Goal: Information Seeking & Learning: Learn about a topic

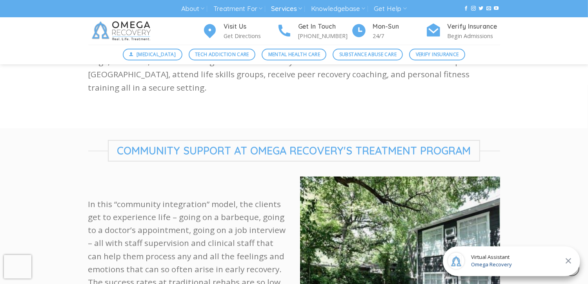
scroll to position [196, 0]
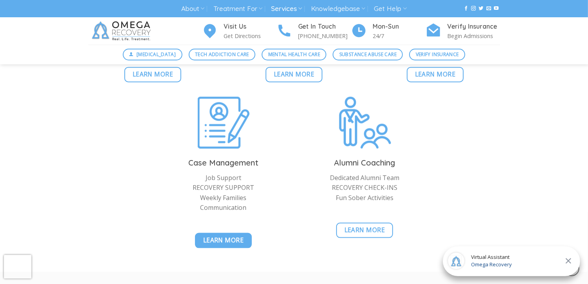
scroll to position [903, 0]
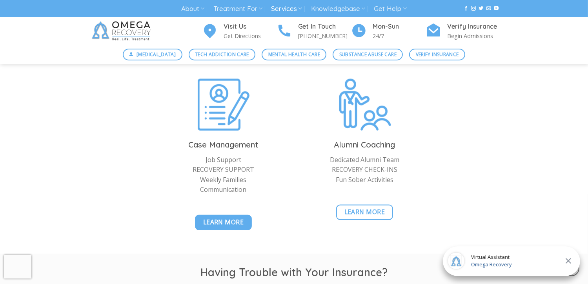
click at [230, 223] on span "Learn More" at bounding box center [223, 222] width 41 height 10
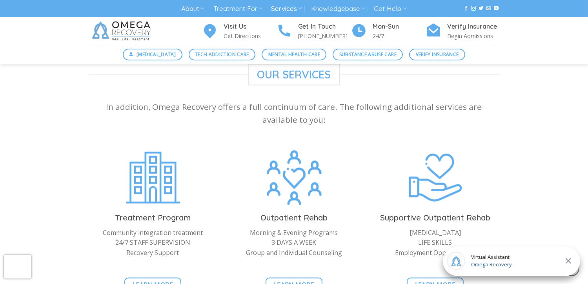
scroll to position [864, 0]
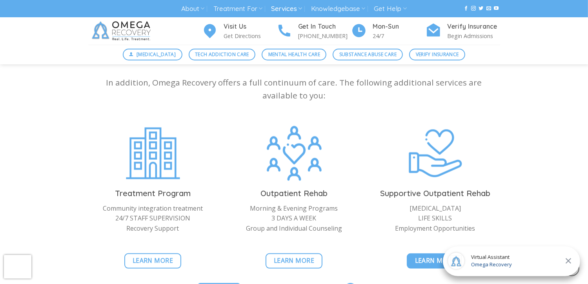
click at [430, 256] on span "Learn More" at bounding box center [435, 261] width 41 height 10
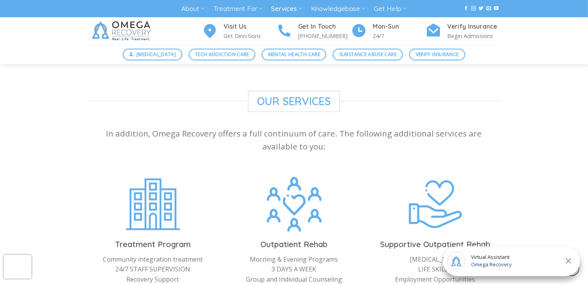
scroll to position [864, 0]
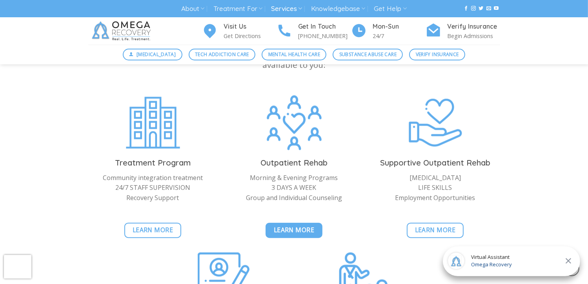
click at [279, 223] on link "Learn More" at bounding box center [294, 230] width 57 height 15
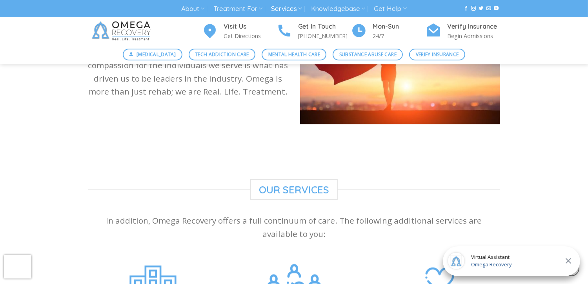
scroll to position [864, 0]
